Goal: Task Accomplishment & Management: Manage account settings

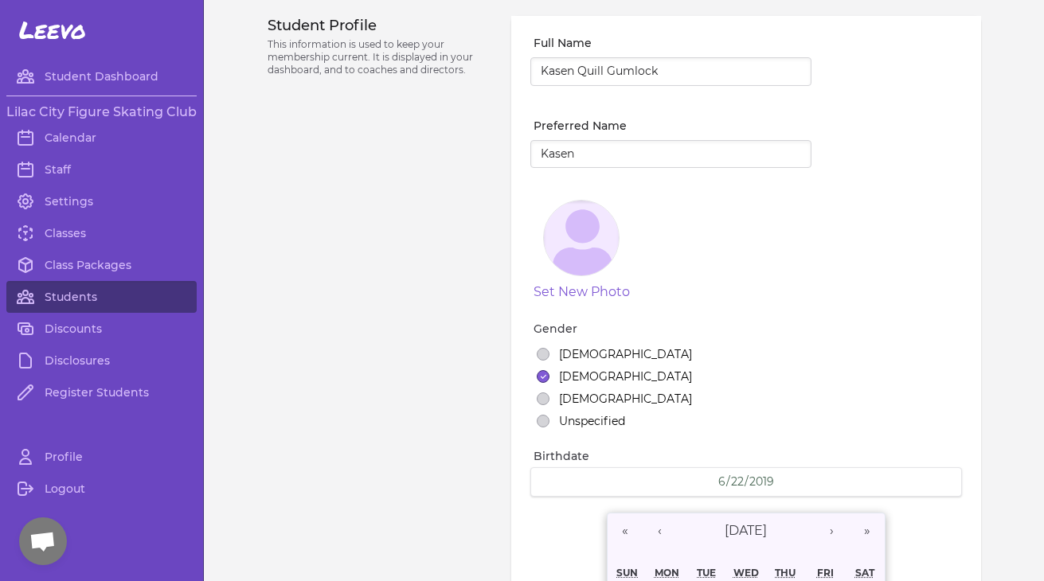
select select "WA"
select select "1"
click at [65, 238] on link "Classes" at bounding box center [101, 233] width 190 height 32
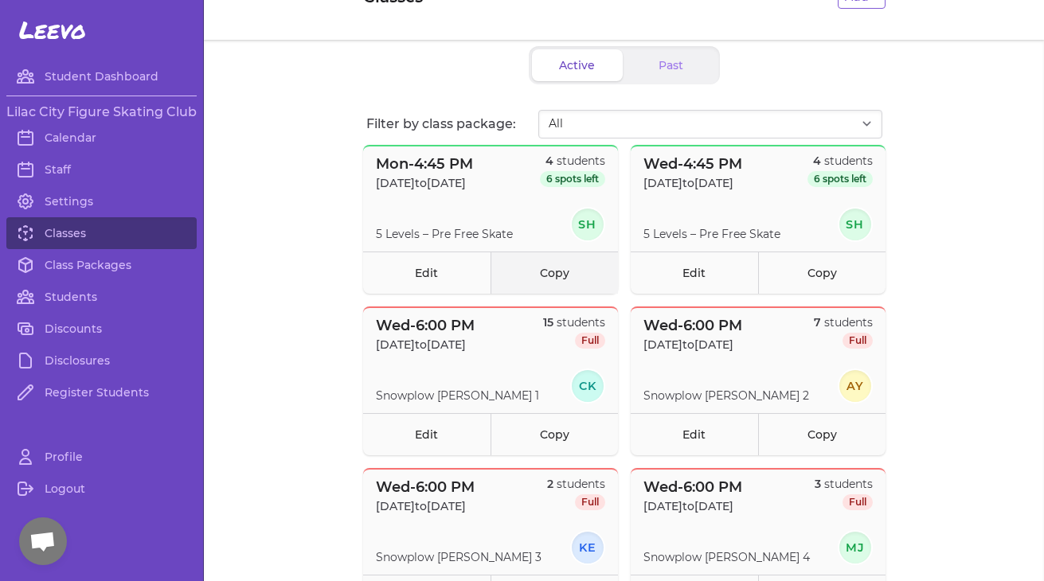
scroll to position [59, 0]
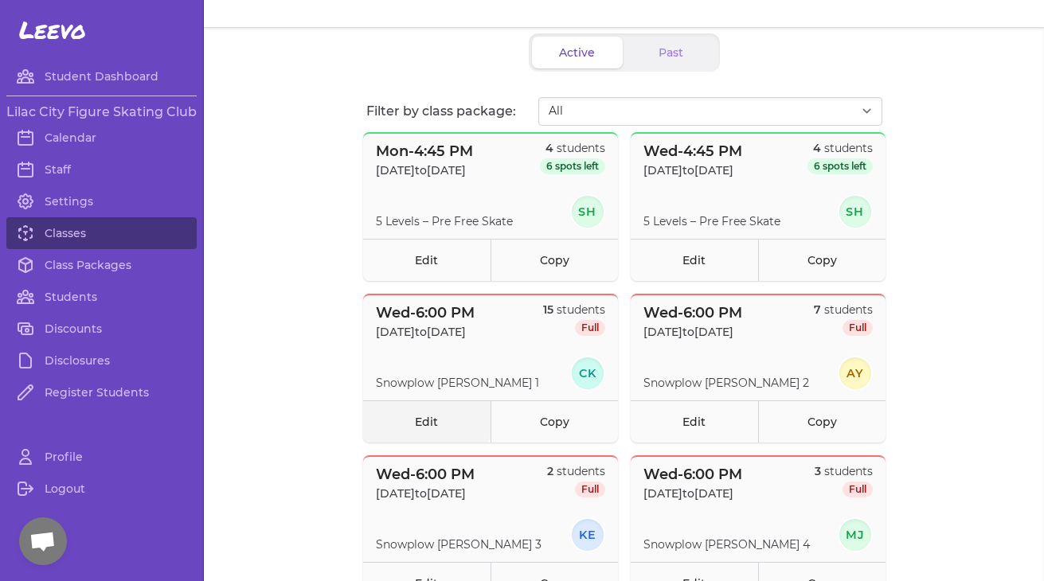
click at [412, 417] on link "Edit" at bounding box center [426, 422] width 127 height 42
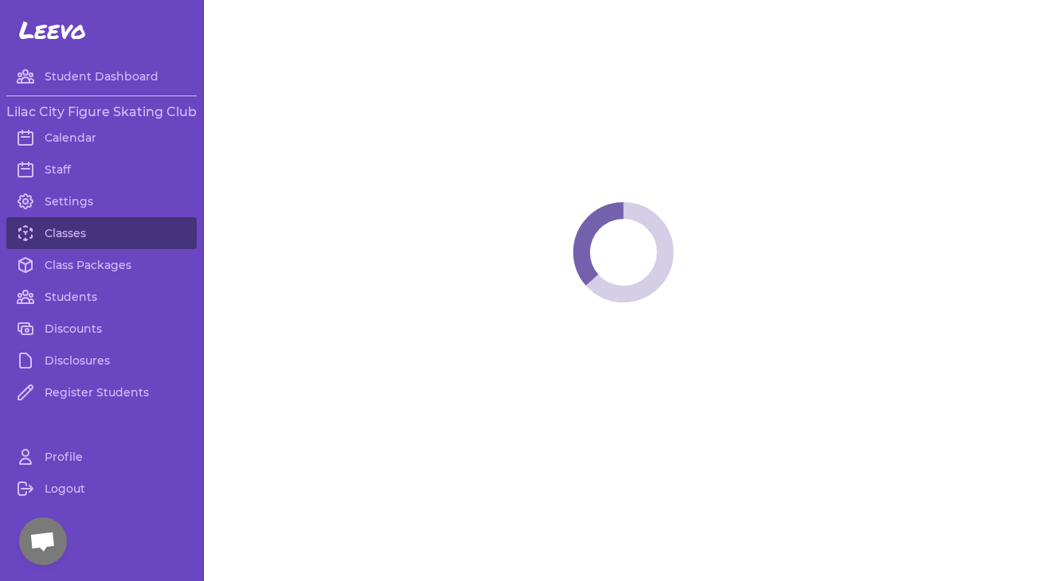
select select "3"
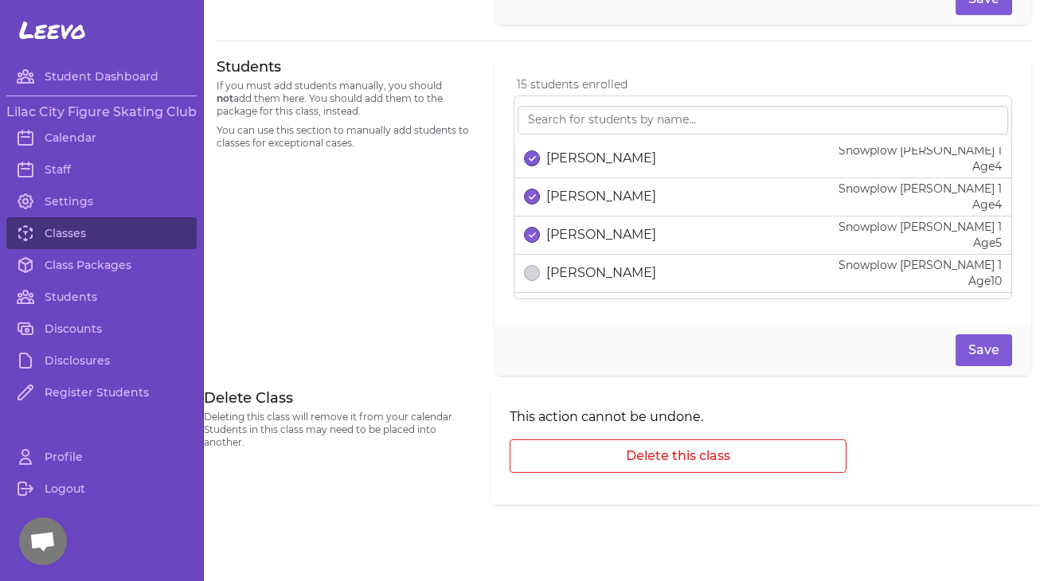
scroll to position [476, 0]
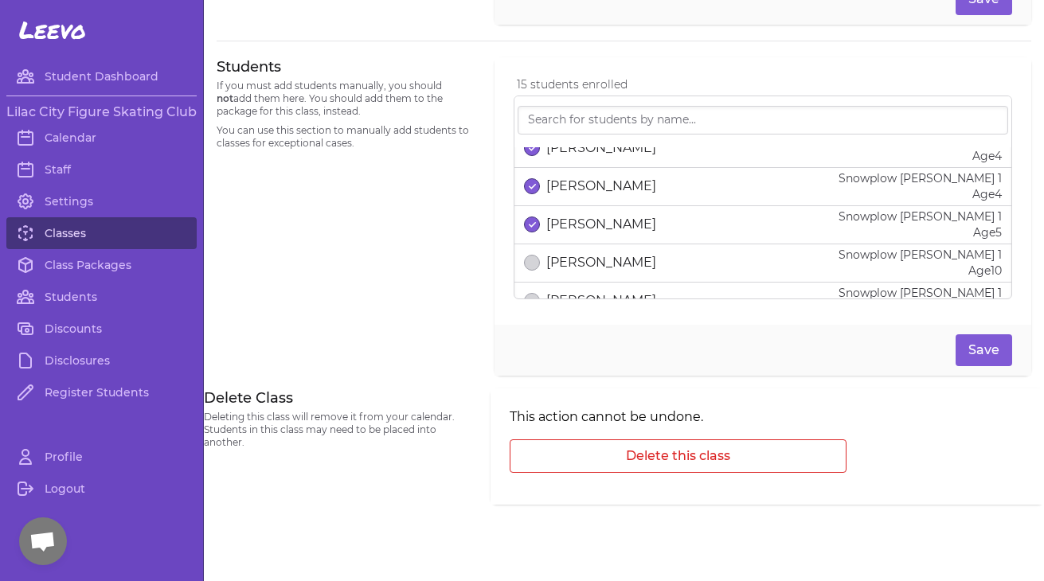
click at [58, 239] on link "Classes" at bounding box center [101, 233] width 190 height 32
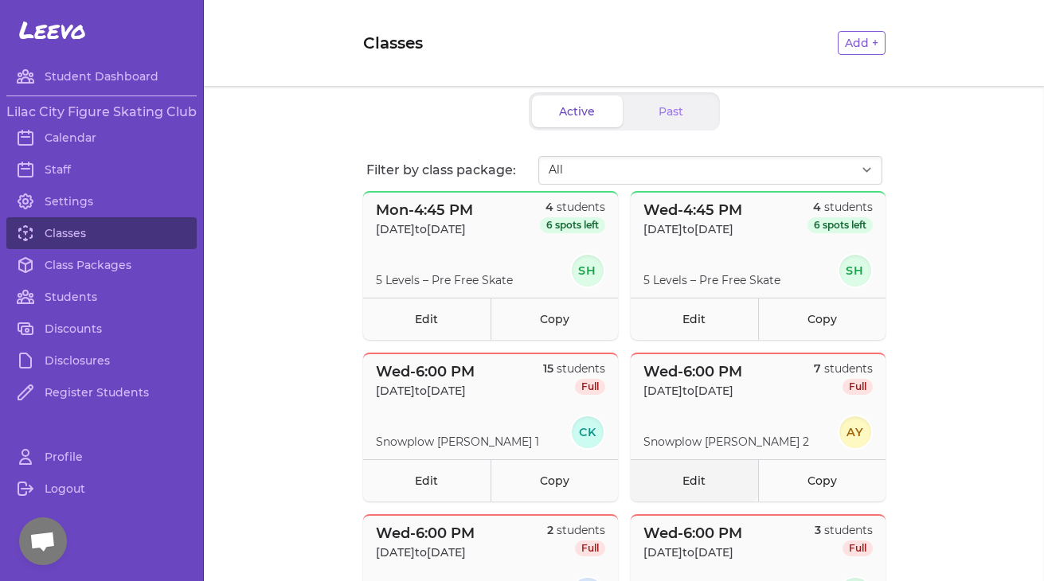
click at [681, 475] on link "Edit" at bounding box center [694, 481] width 127 height 42
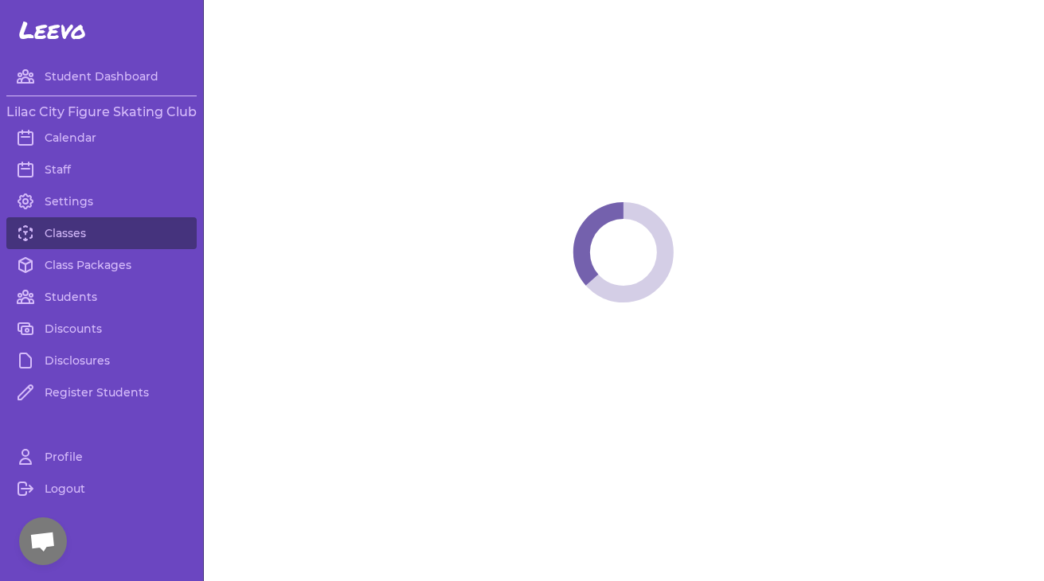
select select "3"
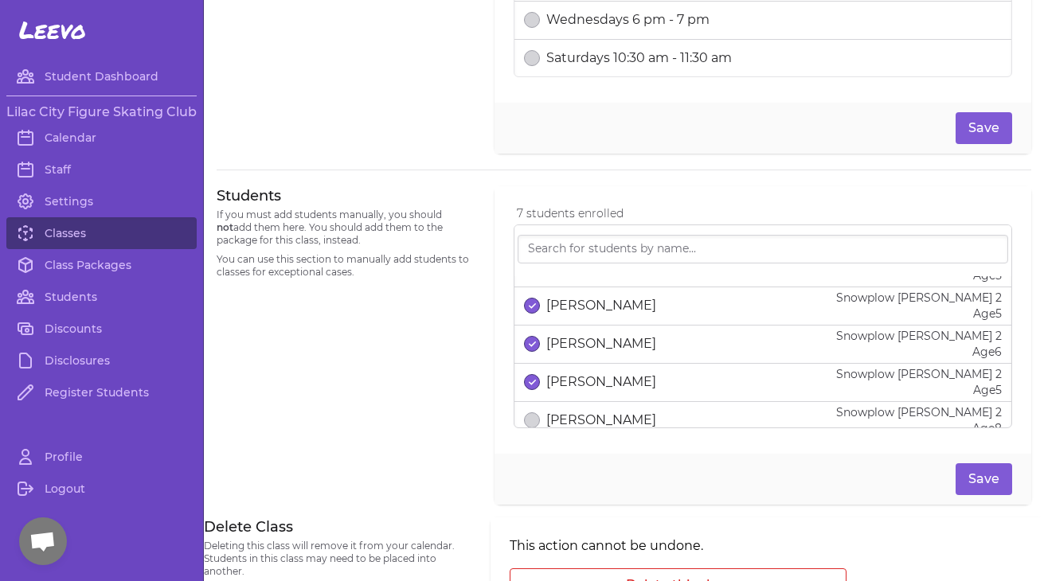
scroll to position [147, 0]
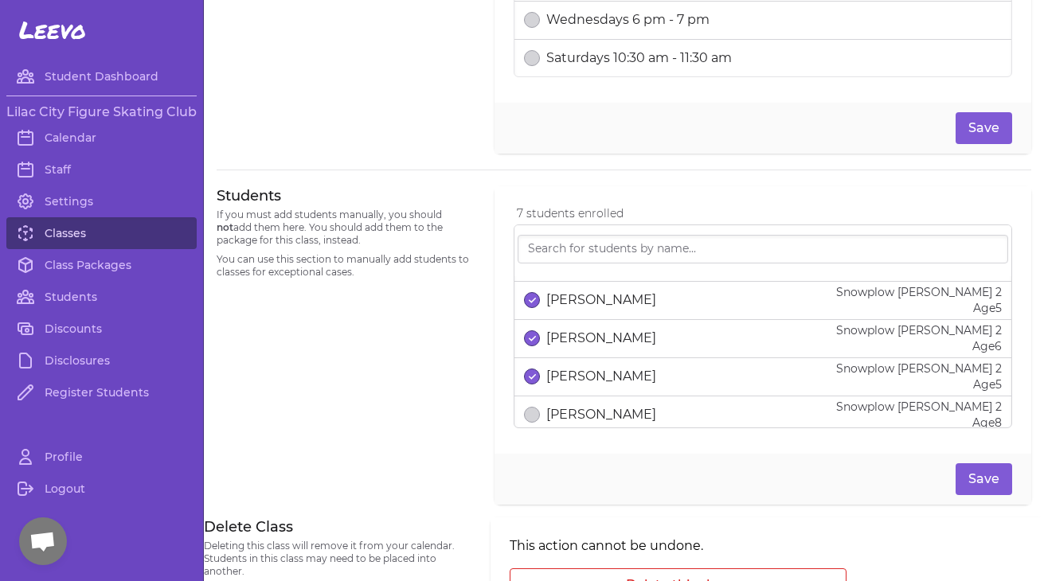
click at [61, 241] on link "Classes" at bounding box center [101, 233] width 190 height 32
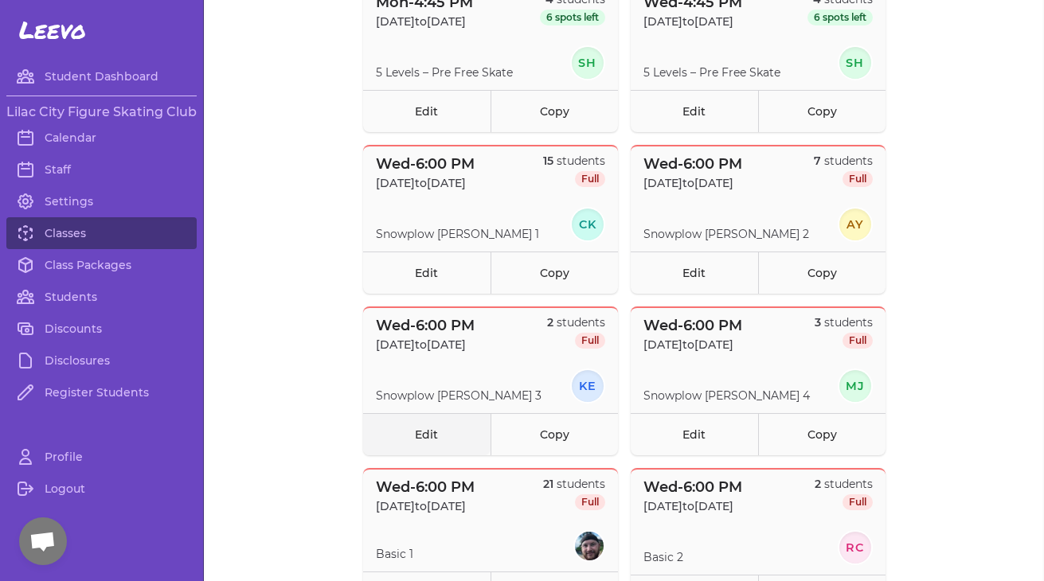
scroll to position [211, 0]
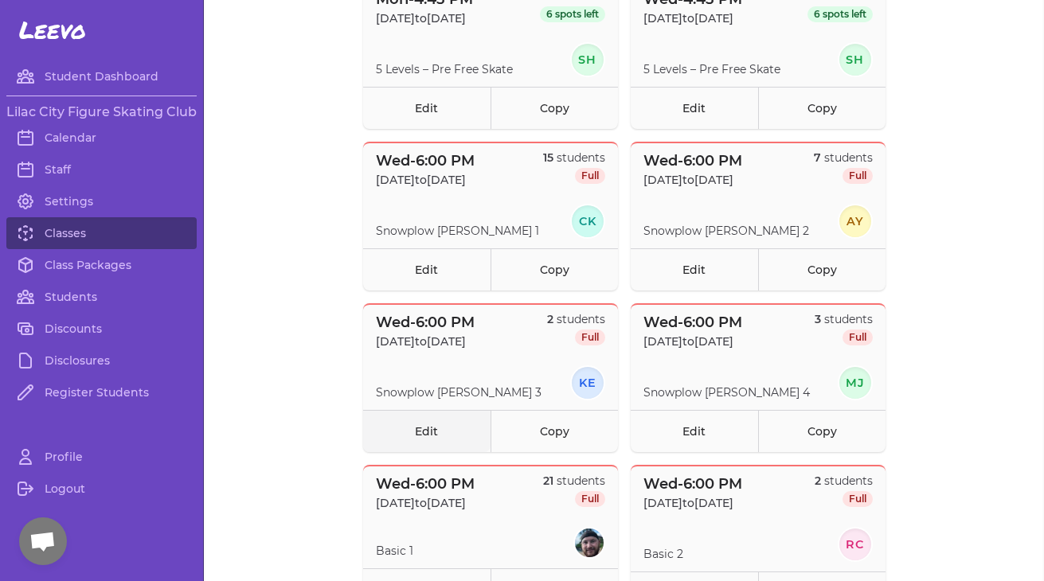
click at [430, 431] on link "Edit" at bounding box center [426, 431] width 127 height 42
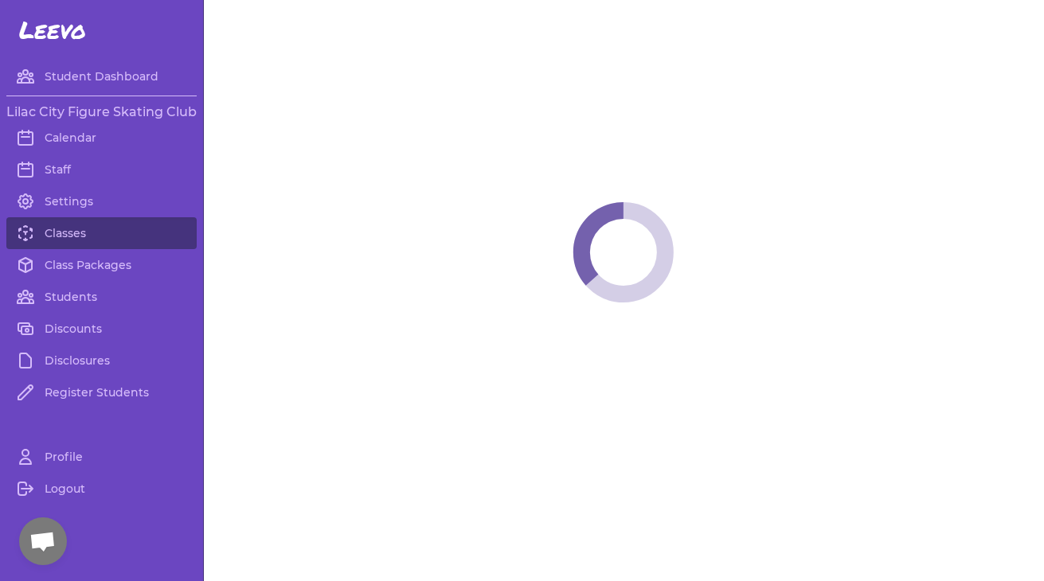
select select "3"
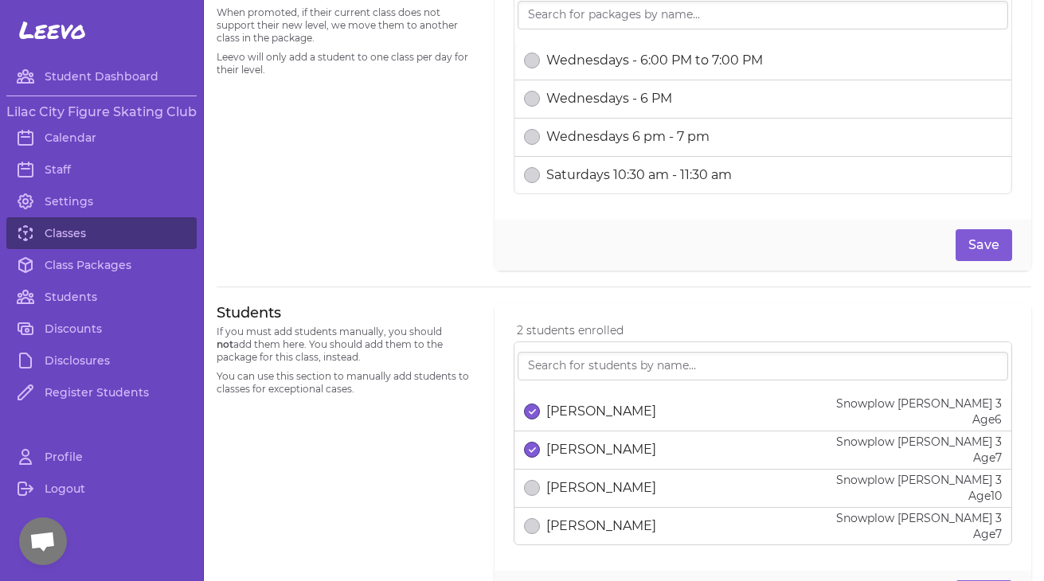
scroll to position [800, 0]
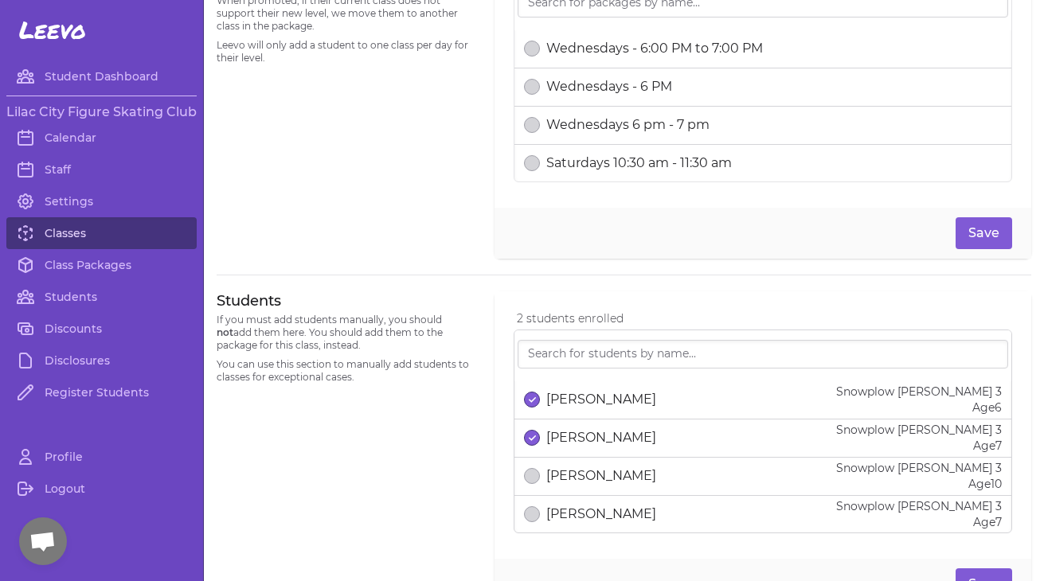
click at [75, 239] on link "Classes" at bounding box center [101, 233] width 190 height 32
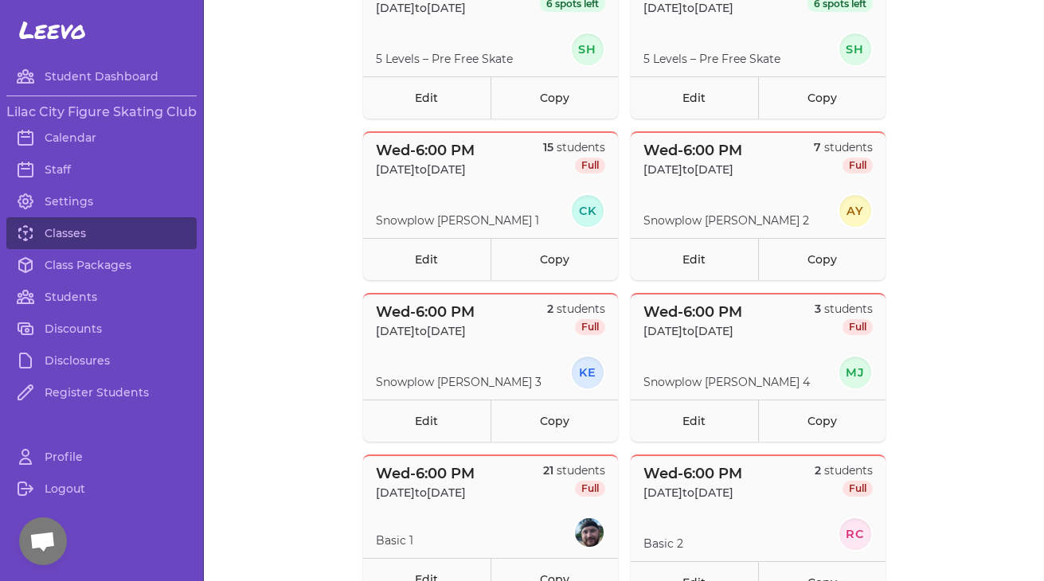
scroll to position [244, 0]
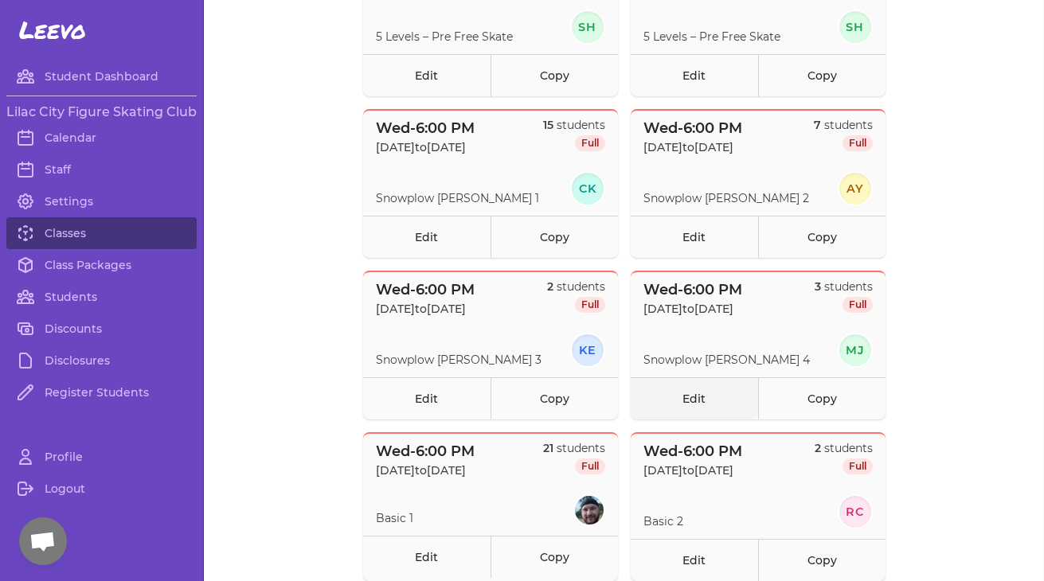
click at [687, 400] on link "Edit" at bounding box center [694, 399] width 127 height 42
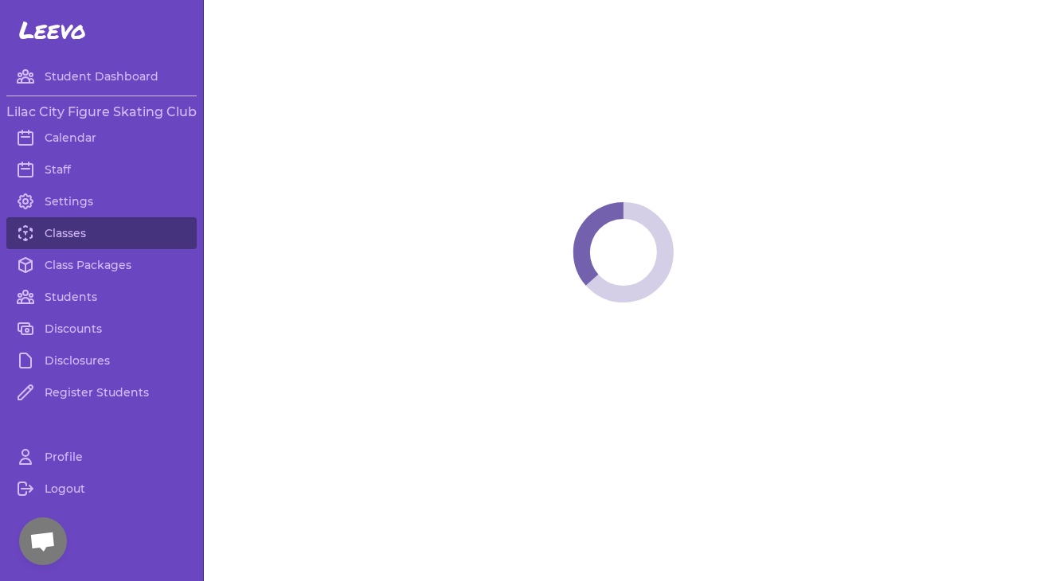
select select "3"
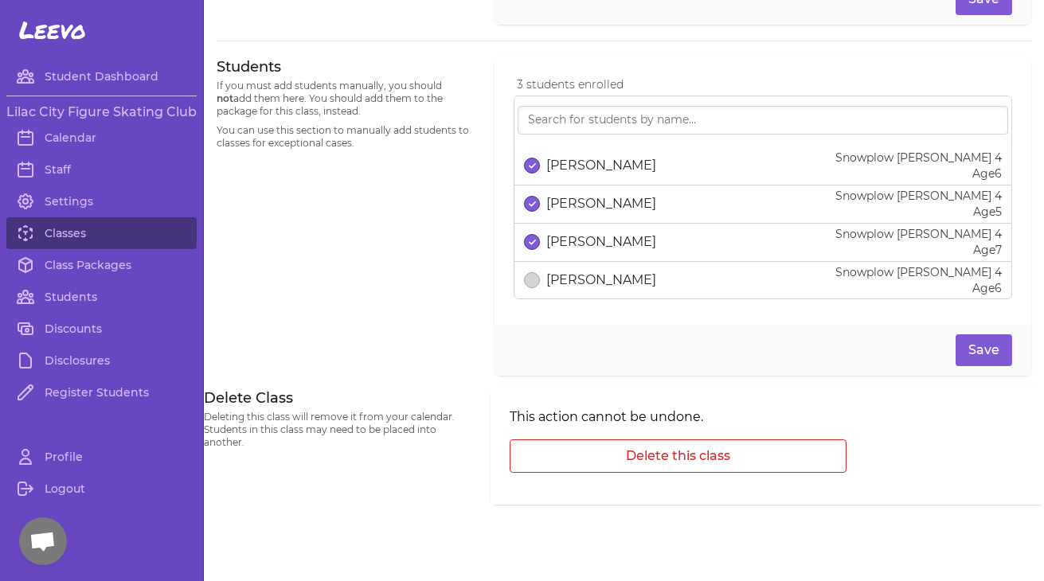
scroll to position [1034, 0]
click at [83, 237] on link "Classes" at bounding box center [101, 233] width 190 height 32
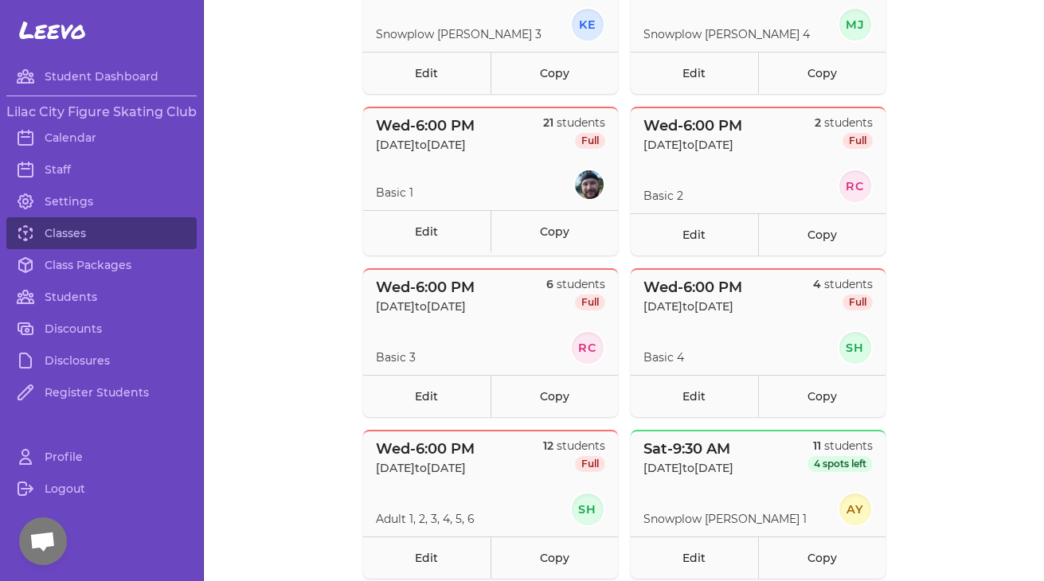
scroll to position [577, 0]
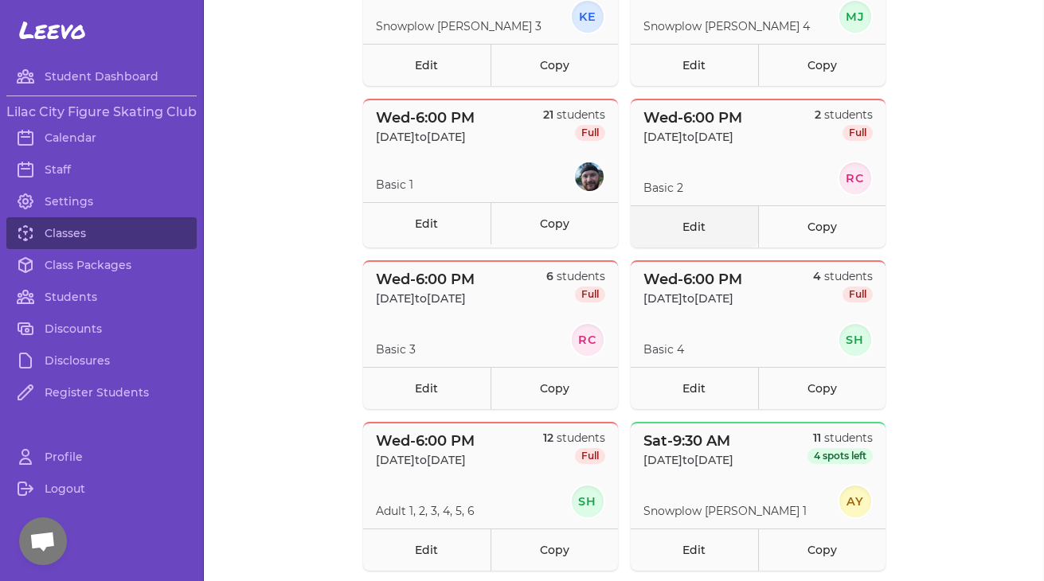
click at [683, 221] on link "Edit" at bounding box center [694, 226] width 127 height 42
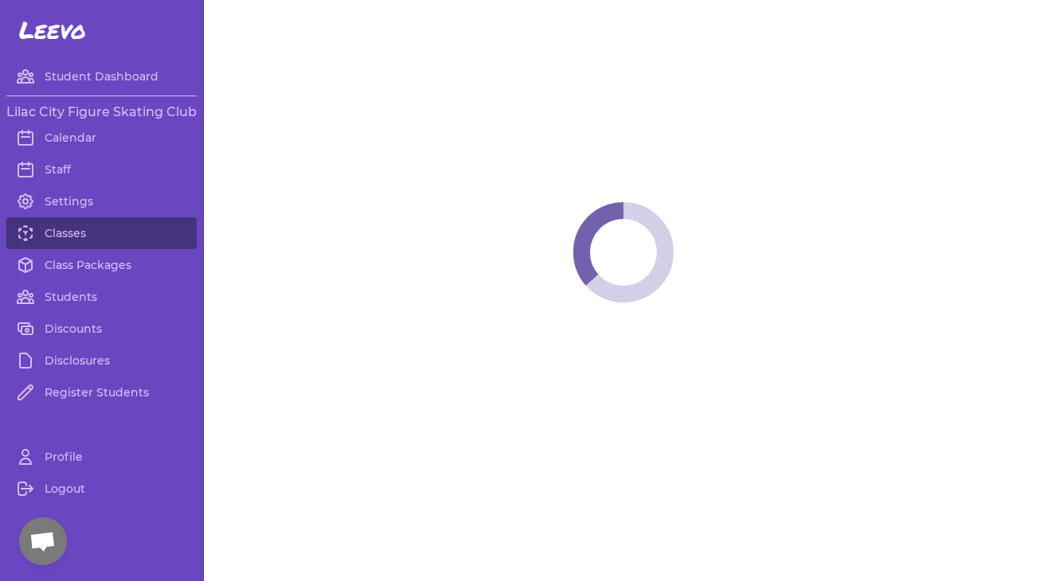
select select "3"
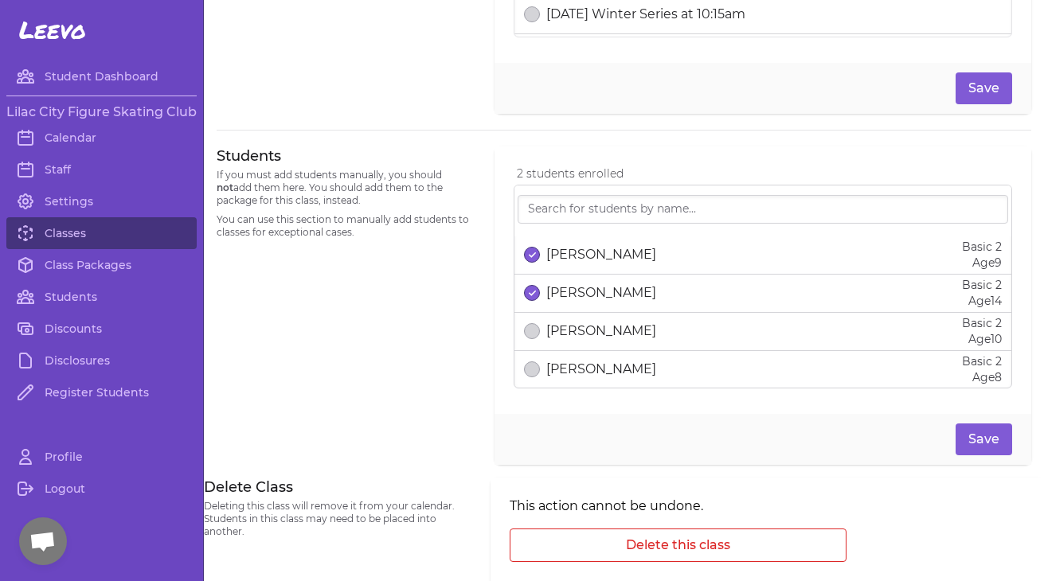
scroll to position [945, 0]
click at [69, 231] on link "Classes" at bounding box center [101, 233] width 190 height 32
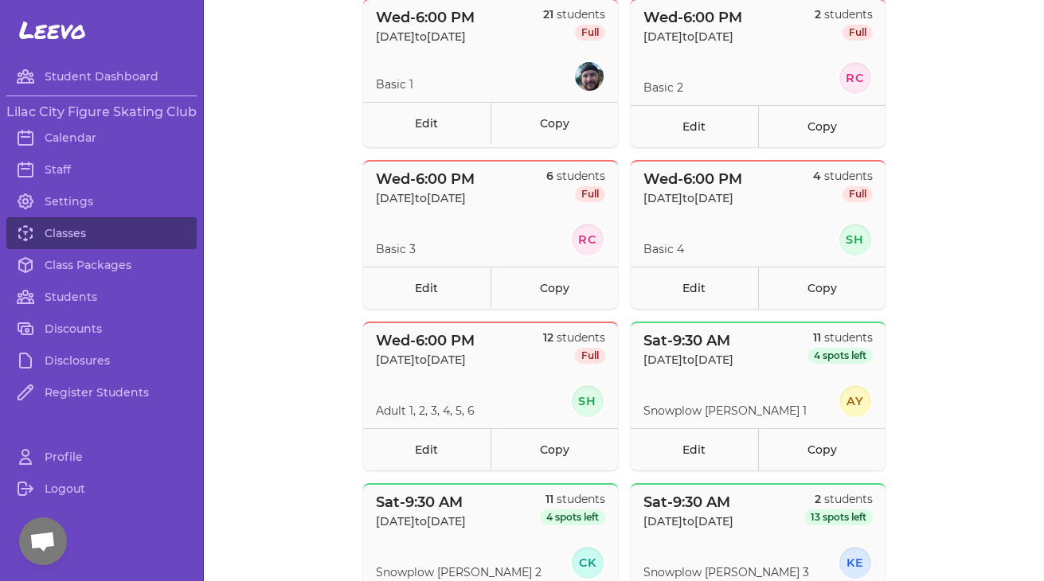
scroll to position [671, 0]
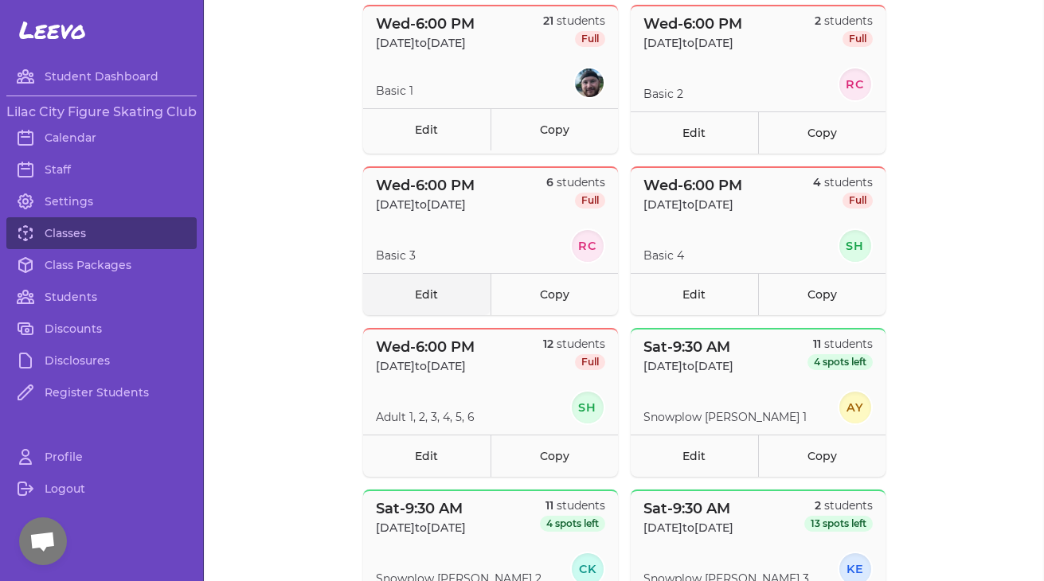
click at [417, 285] on link "Edit" at bounding box center [426, 294] width 127 height 42
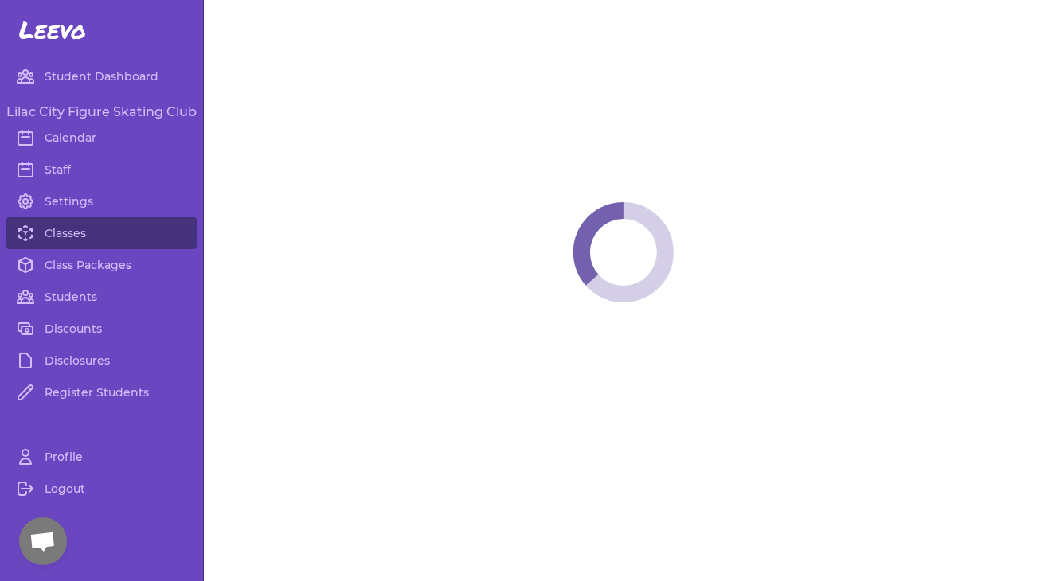
select select "3"
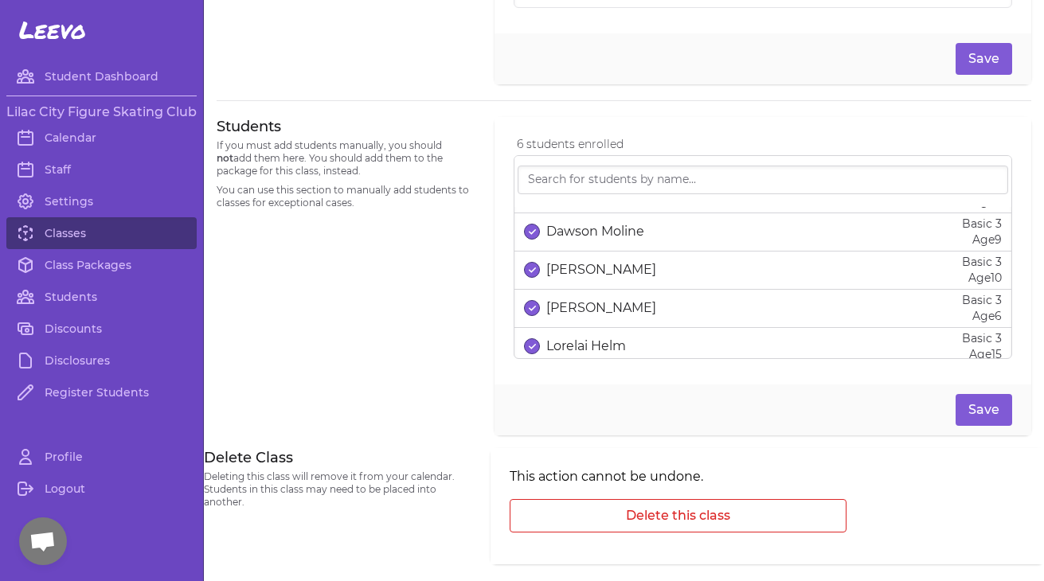
scroll to position [20, 0]
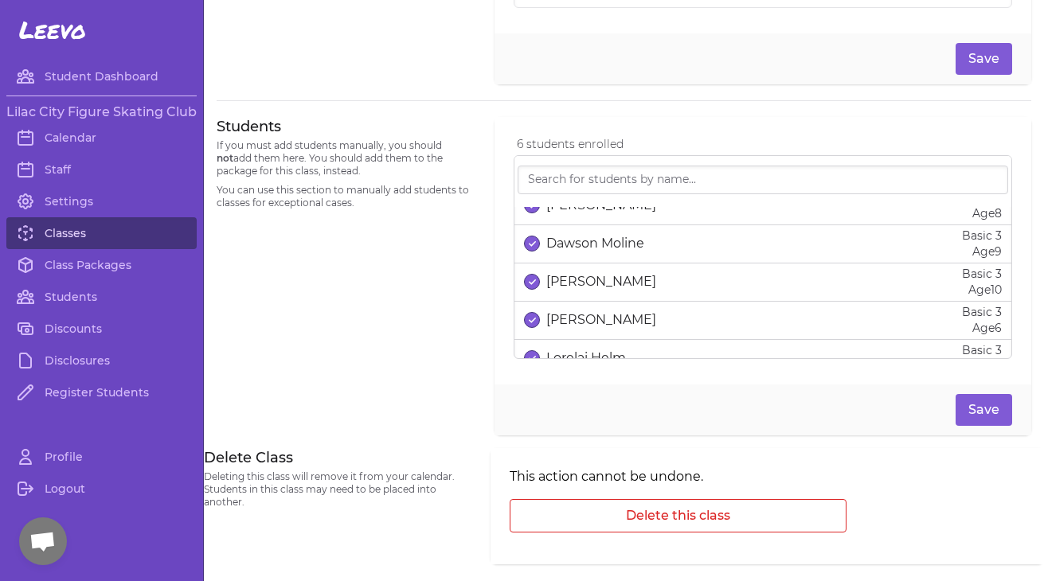
click at [75, 229] on link "Classes" at bounding box center [101, 233] width 190 height 32
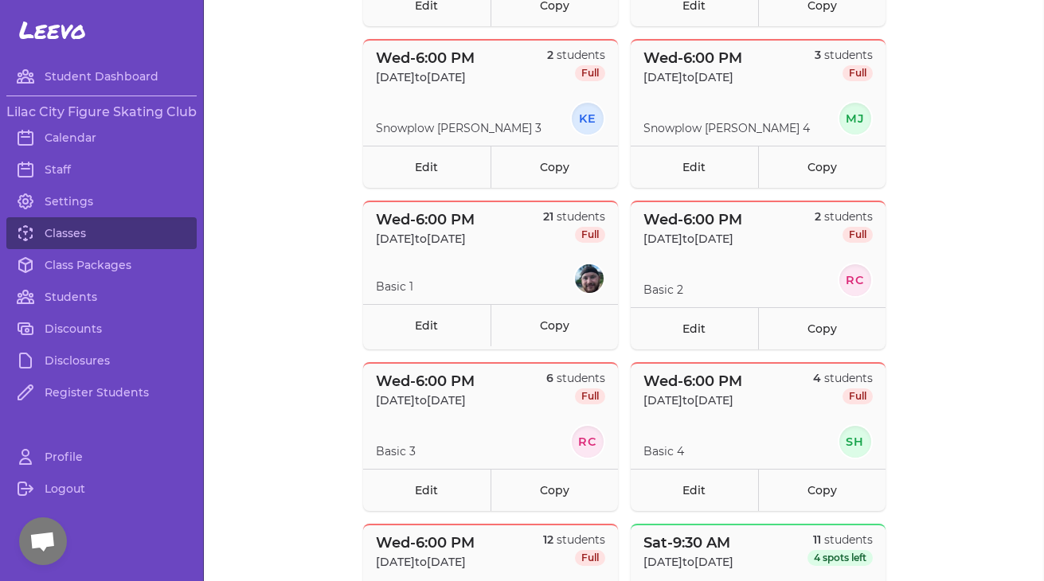
scroll to position [487, 0]
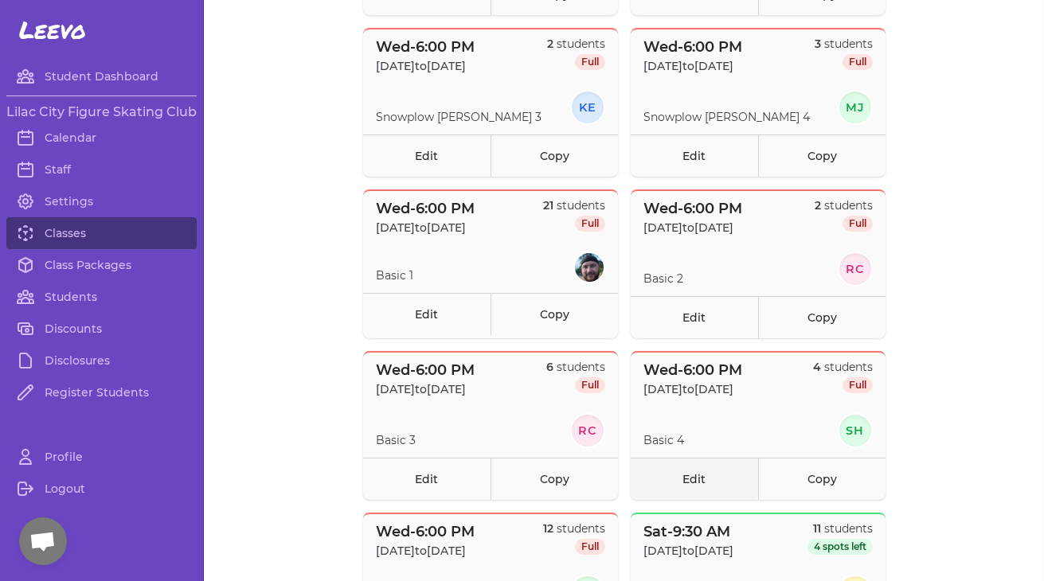
click at [686, 483] on link "Edit" at bounding box center [694, 479] width 127 height 42
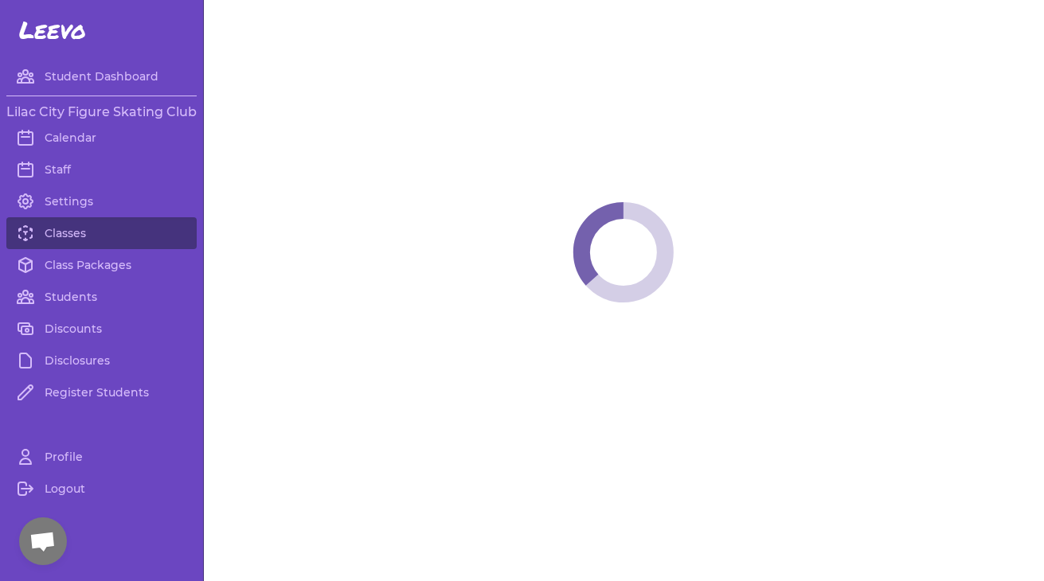
select select "3"
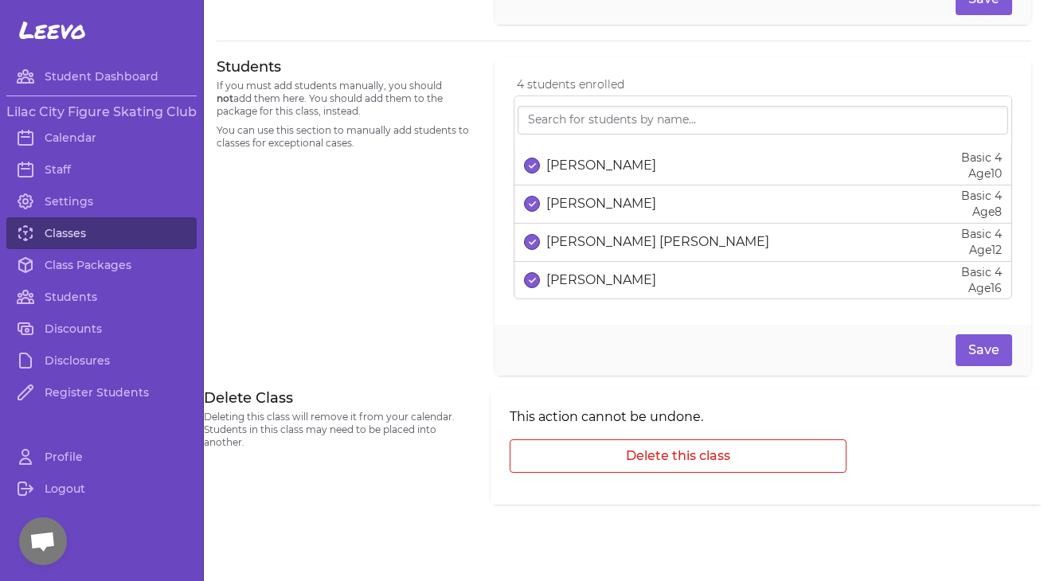
click at [53, 233] on link "Classes" at bounding box center [101, 233] width 190 height 32
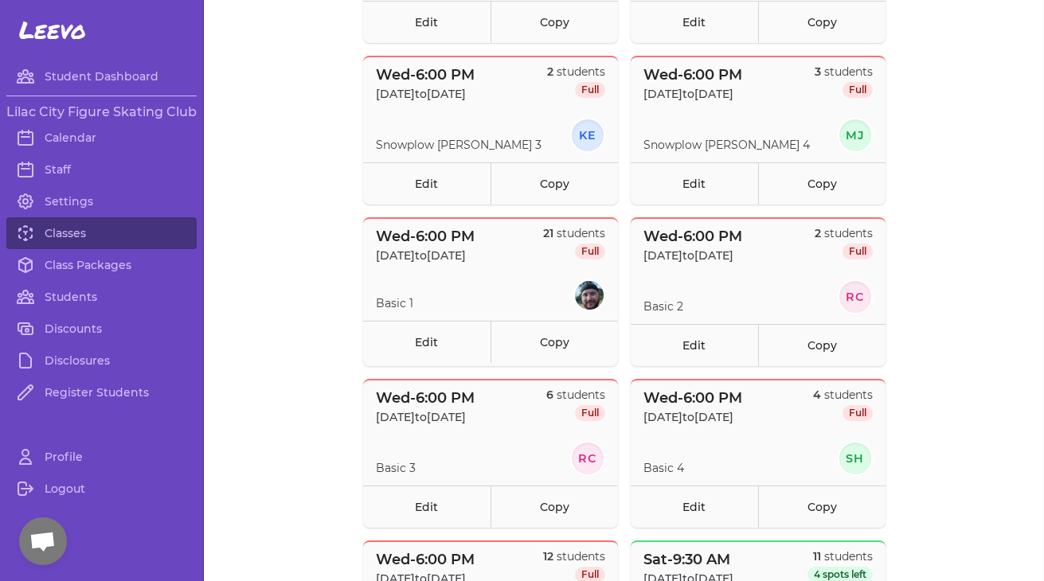
scroll to position [495, 0]
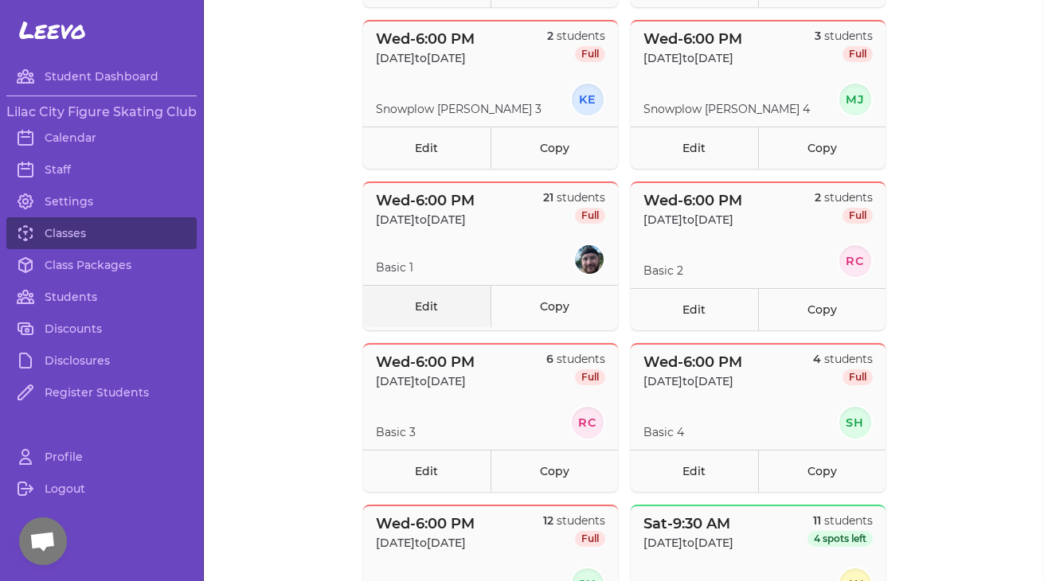
click at [432, 306] on link "Edit" at bounding box center [426, 306] width 127 height 42
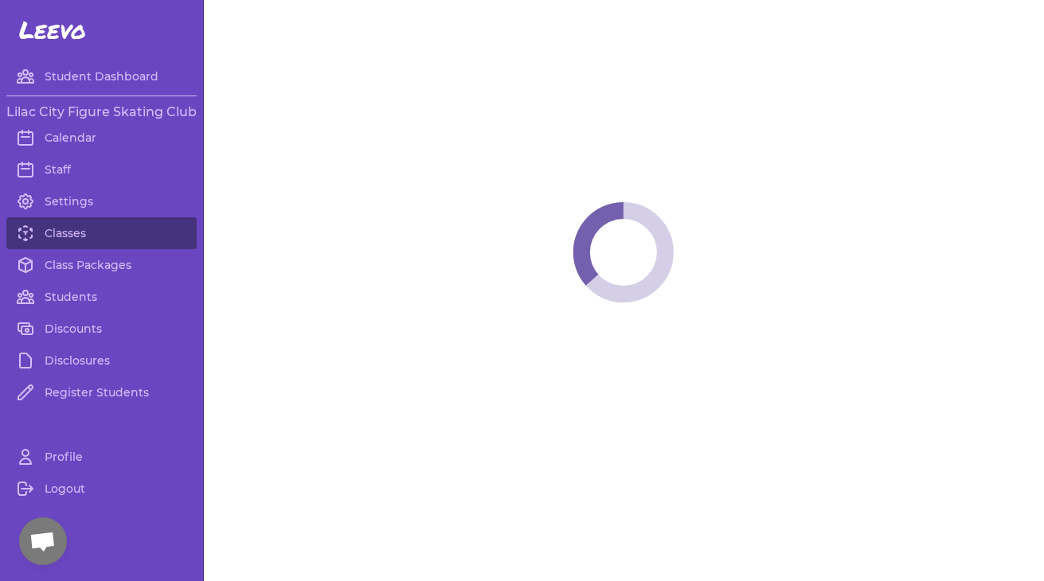
select select "3"
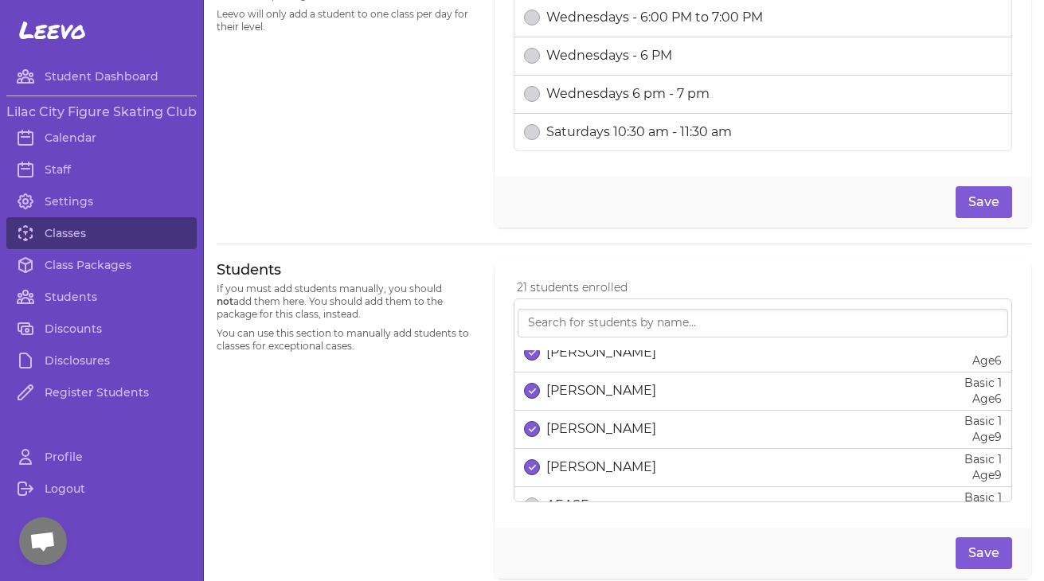
scroll to position [669, 0]
click at [76, 235] on link "Classes" at bounding box center [101, 233] width 190 height 32
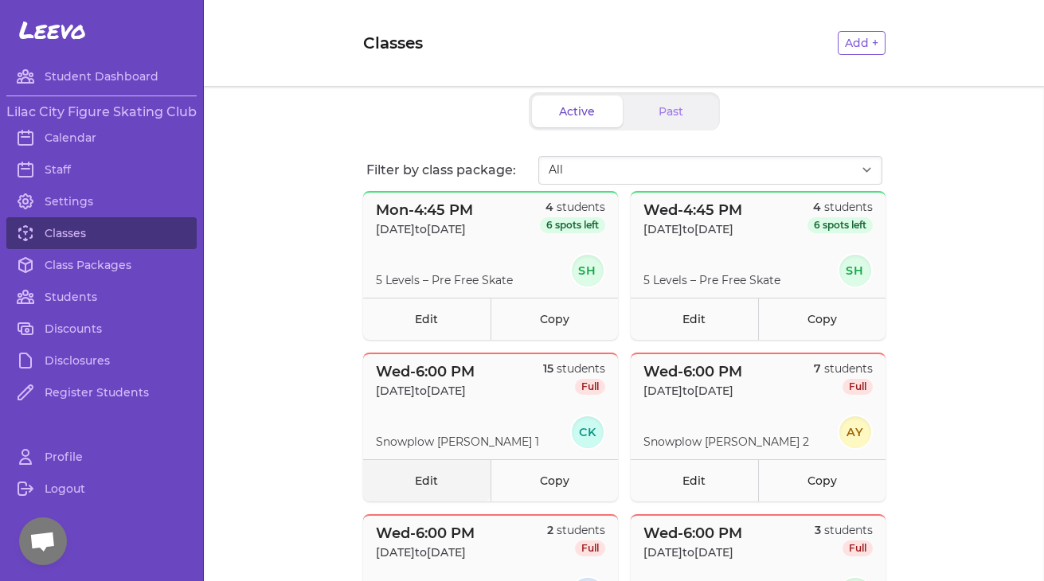
click at [444, 478] on link "Edit" at bounding box center [426, 481] width 127 height 42
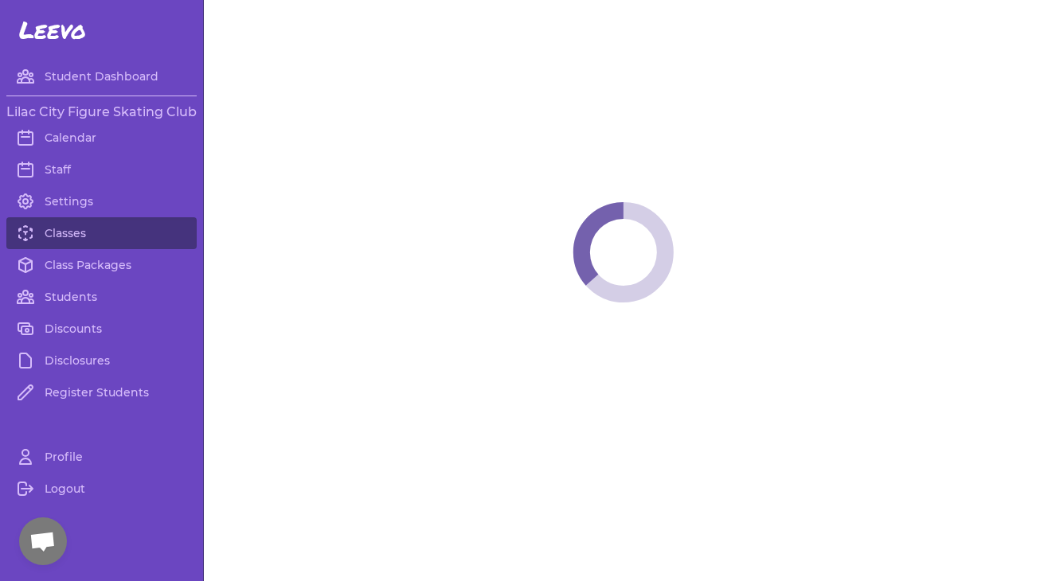
select select "3"
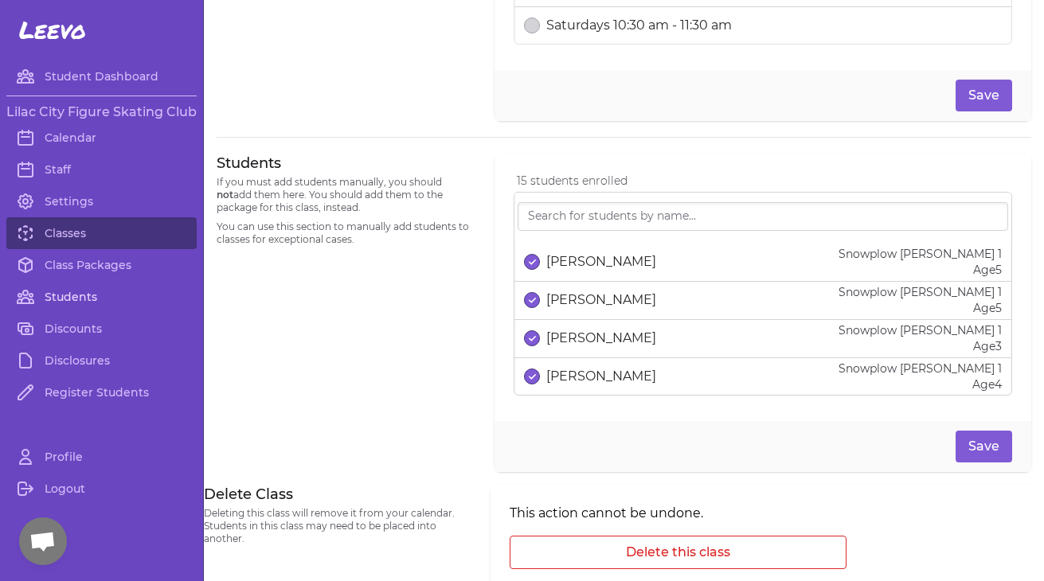
scroll to position [933, 0]
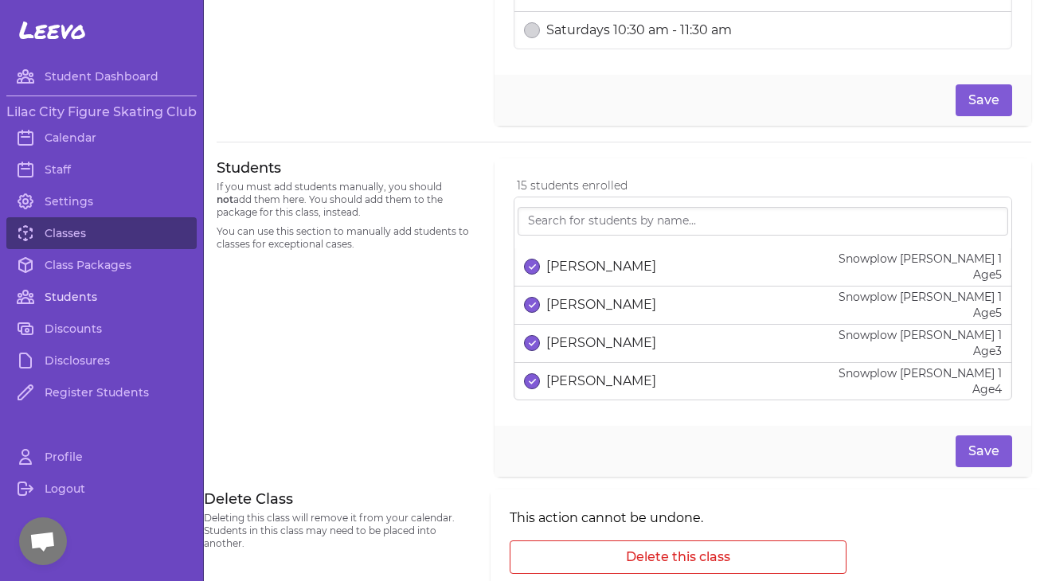
click at [63, 295] on link "Students" at bounding box center [101, 297] width 190 height 32
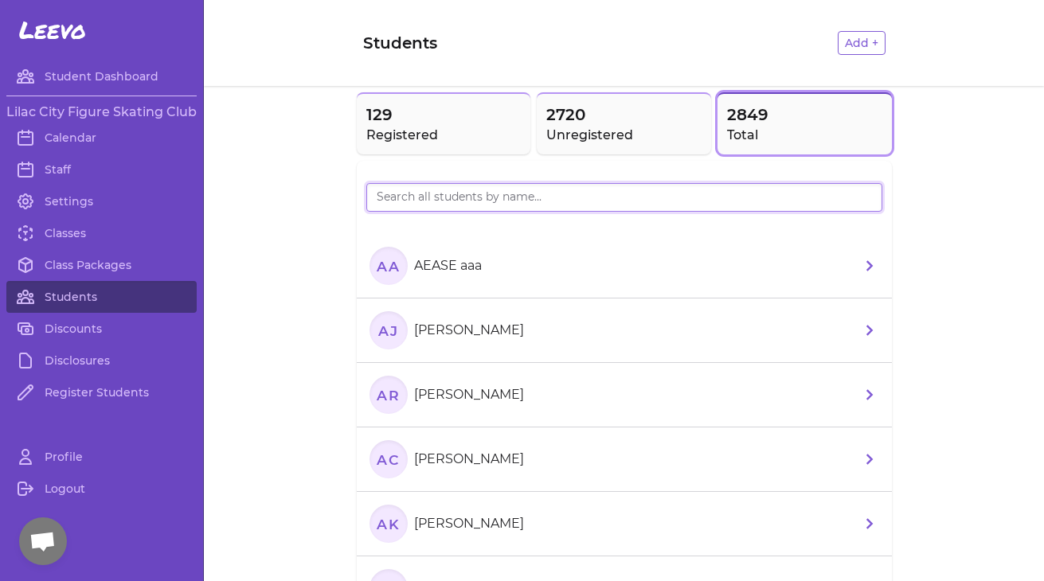
click at [426, 202] on input "search" at bounding box center [624, 197] width 516 height 29
type input "[PERSON_NAME]"
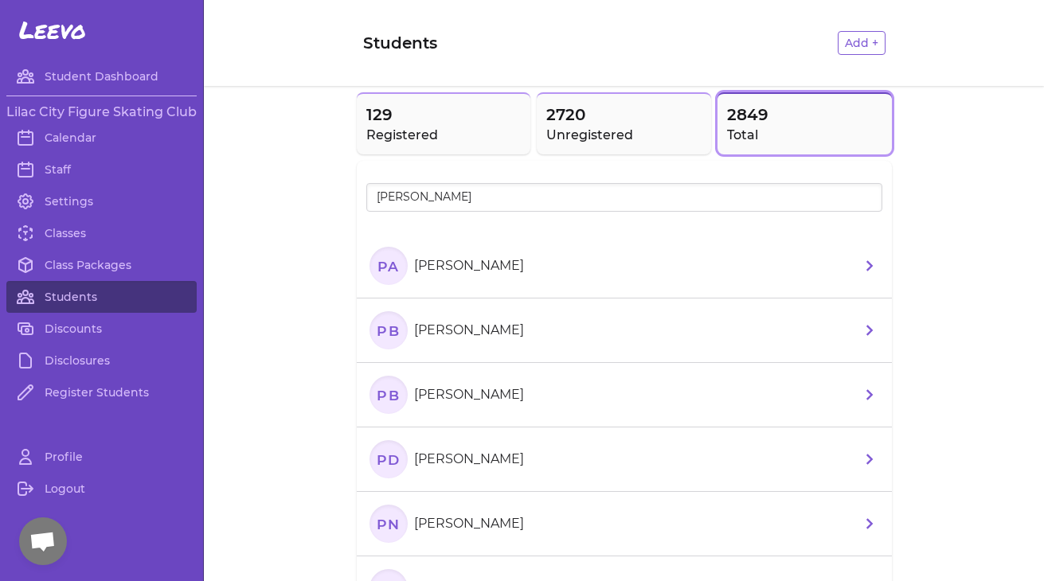
click at [463, 272] on p "[PERSON_NAME]" at bounding box center [469, 265] width 110 height 19
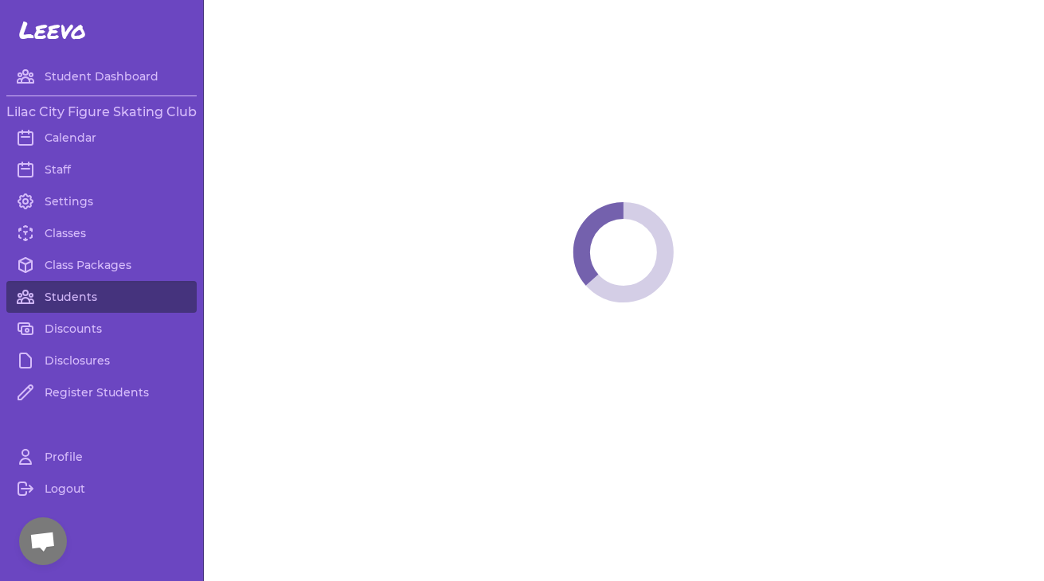
select select "WA"
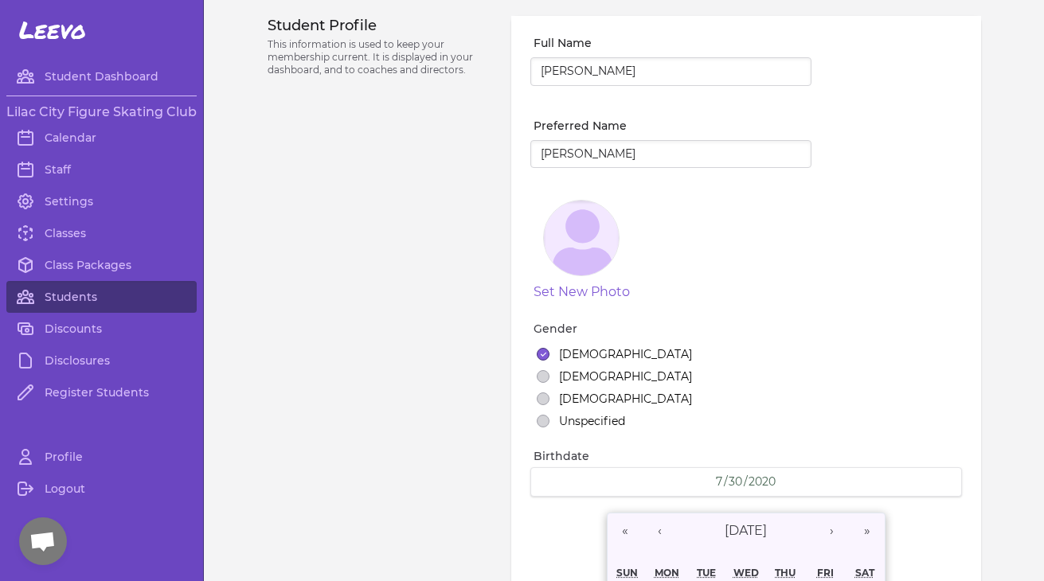
select select "1"
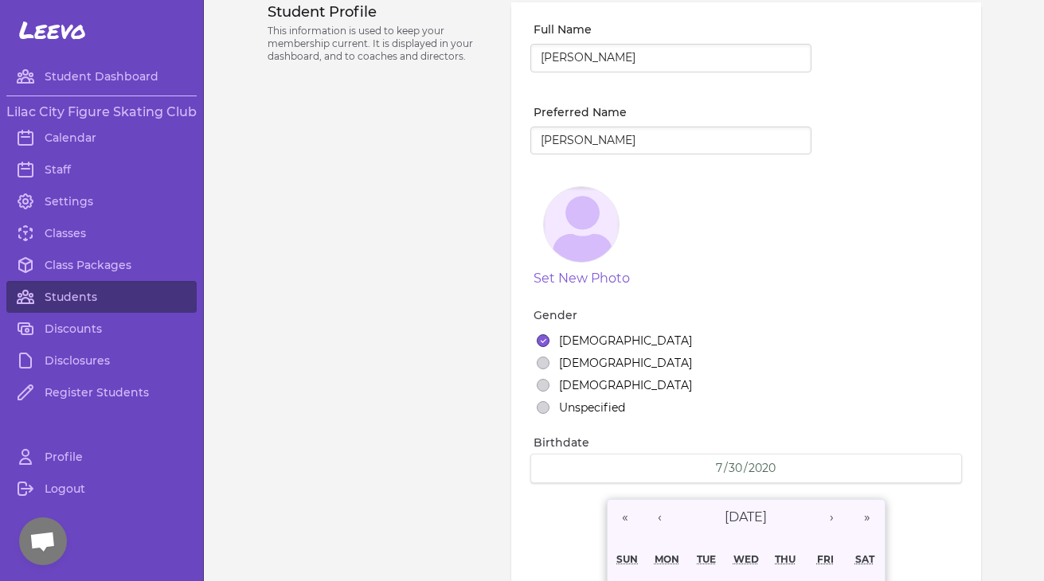
scroll to position [18, 0]
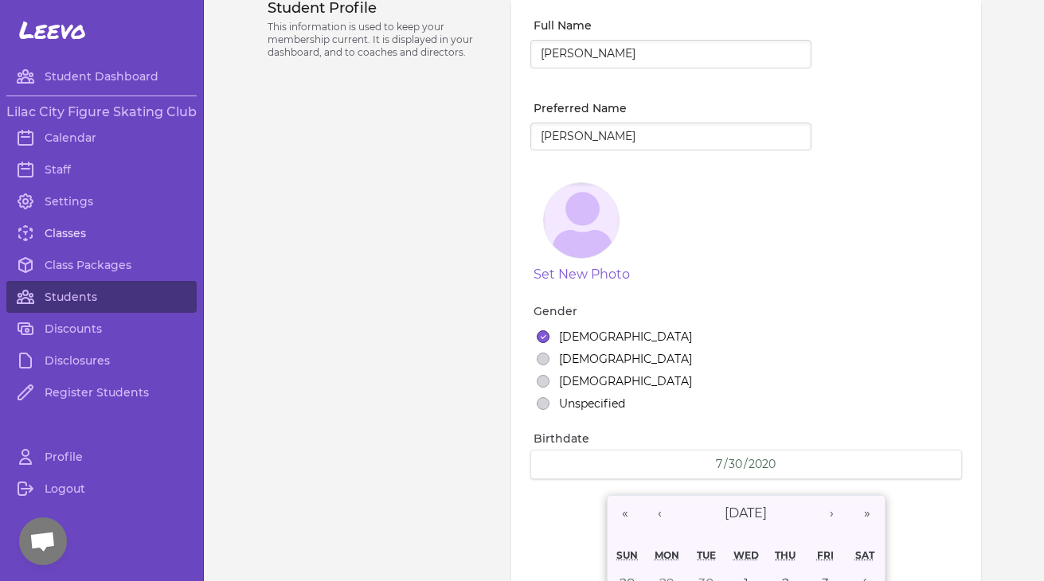
click at [86, 233] on link "Classes" at bounding box center [101, 233] width 190 height 32
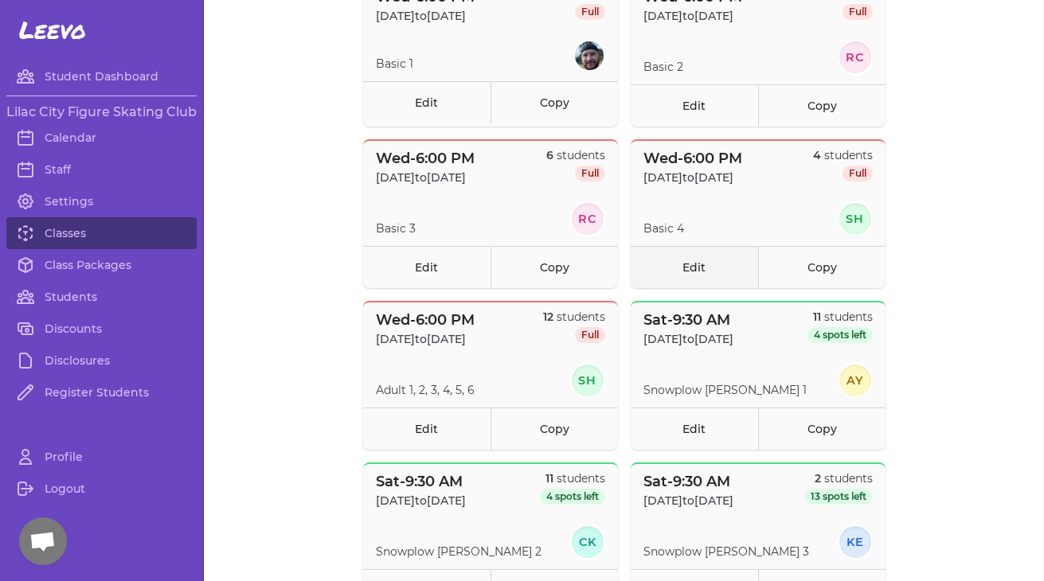
scroll to position [709, 0]
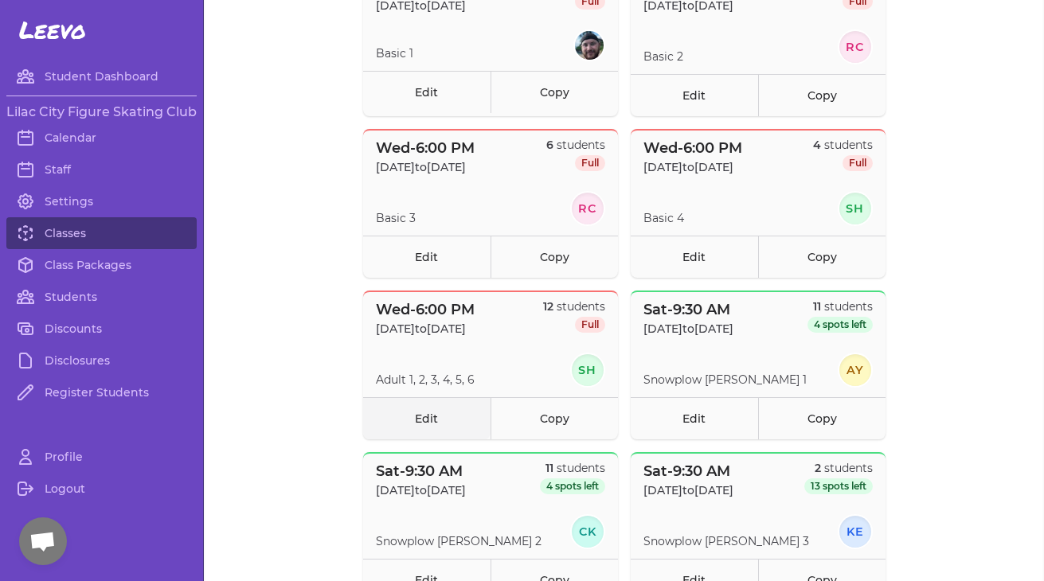
click at [409, 432] on link "Edit" at bounding box center [426, 418] width 127 height 42
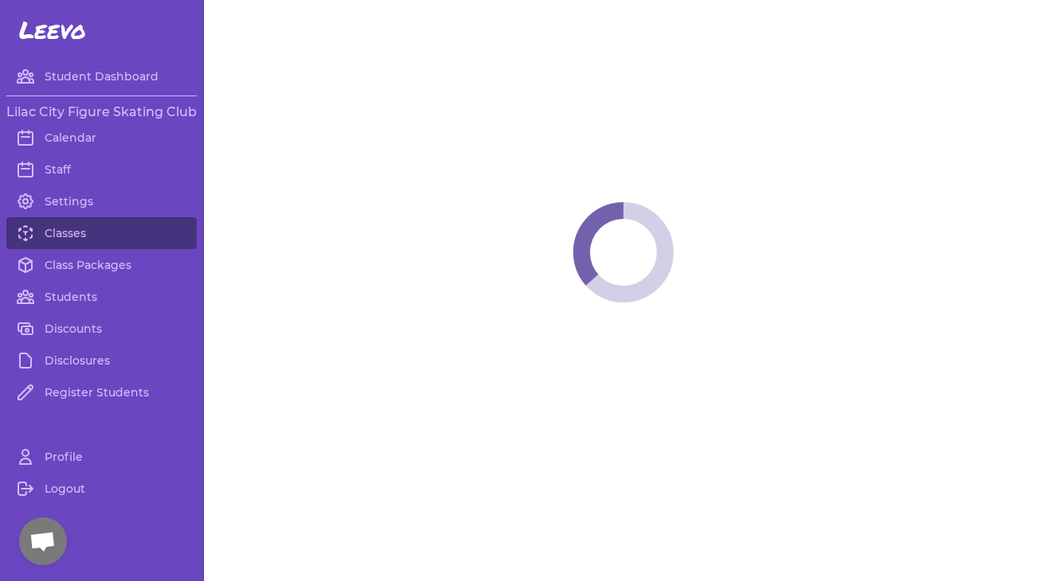
select select "3"
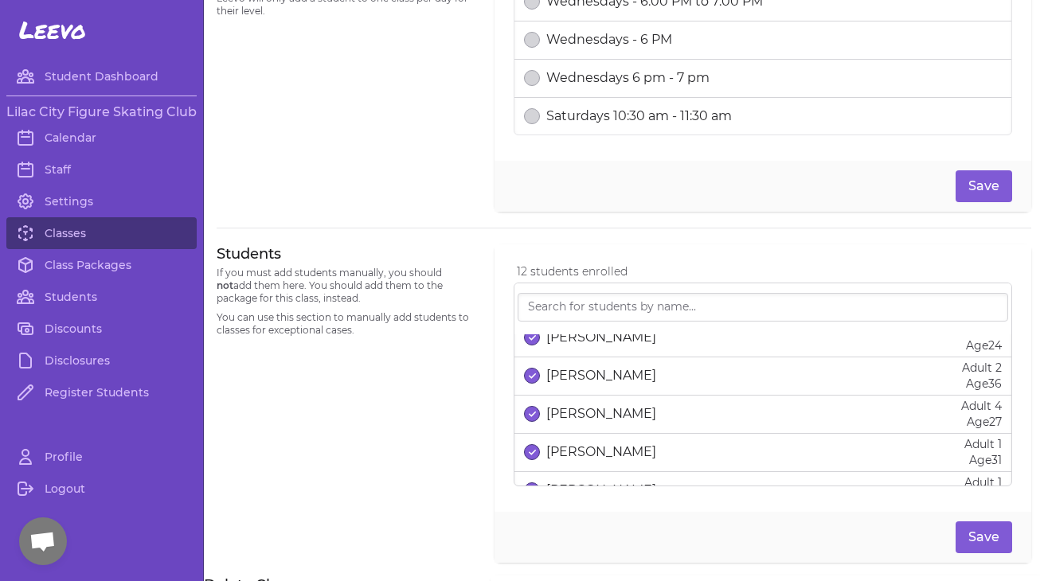
scroll to position [47, 0]
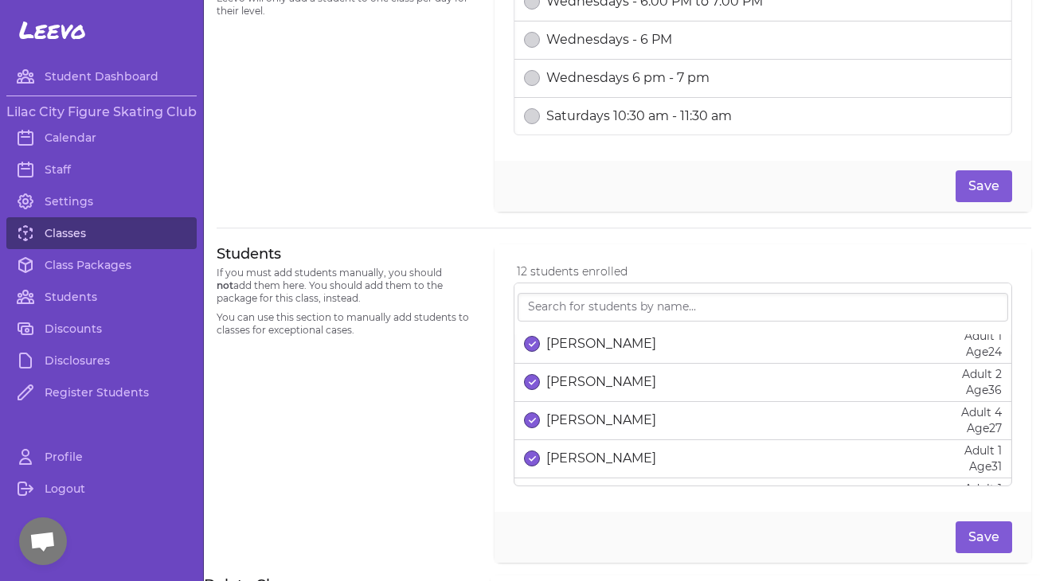
click at [73, 232] on link "Classes" at bounding box center [101, 233] width 190 height 32
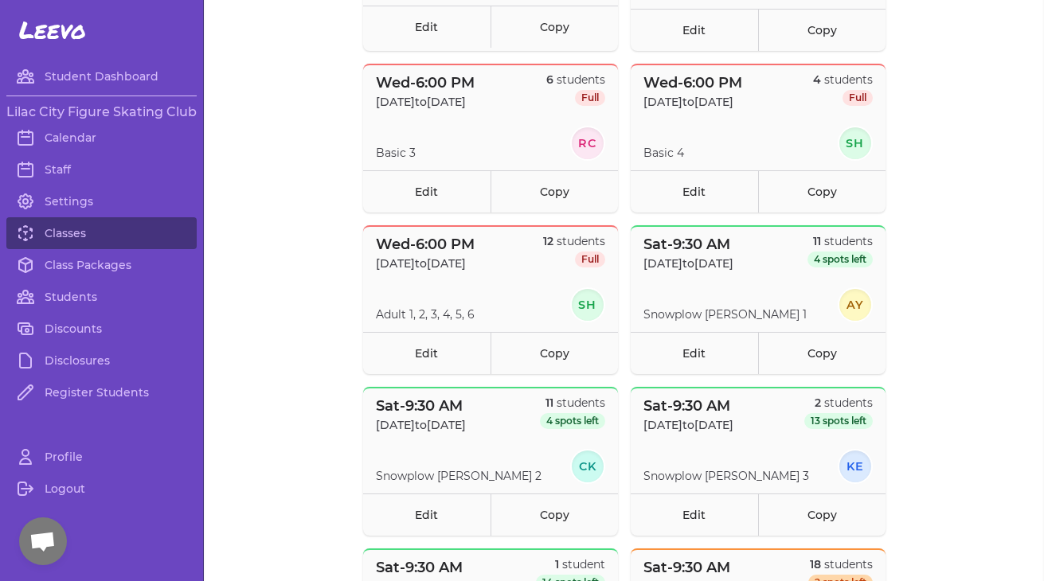
scroll to position [777, 0]
